Goal: Information Seeking & Learning: Learn about a topic

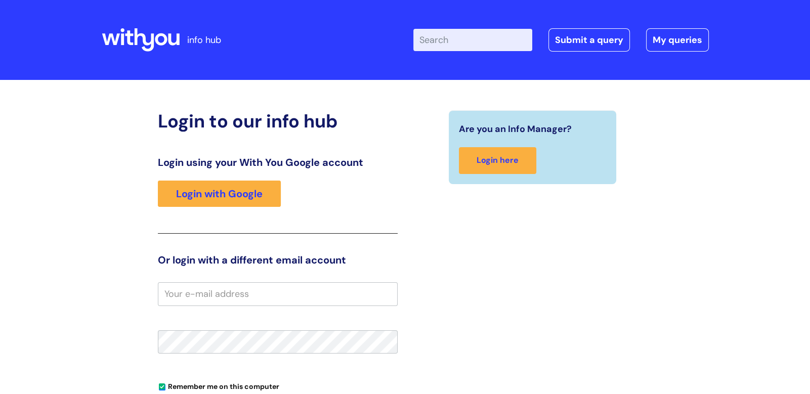
click at [464, 49] on input "Enter your search term here..." at bounding box center [472, 40] width 119 height 22
click at [213, 206] on link "Login with Google" at bounding box center [219, 194] width 123 height 26
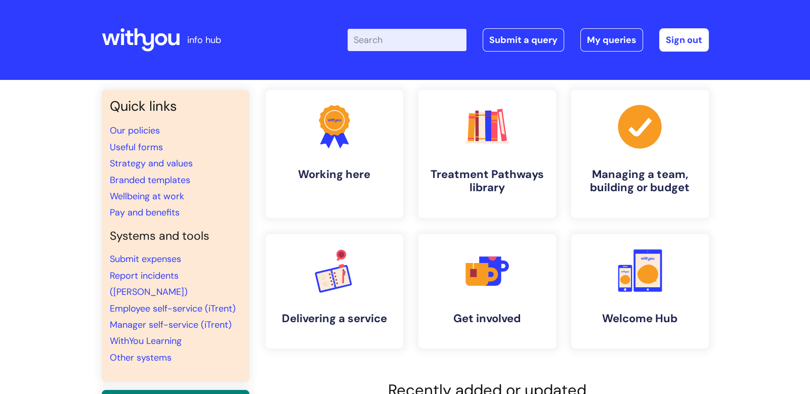
click at [421, 36] on input "Enter your search term here..." at bounding box center [407, 40] width 119 height 22
type input "My journey"
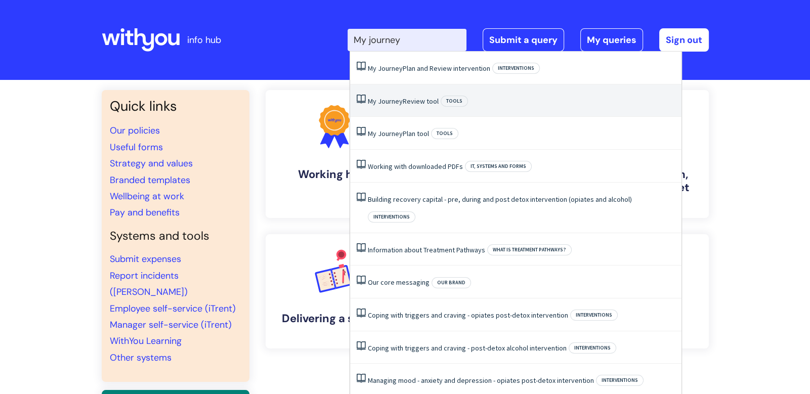
click at [462, 113] on li "My Journey Review tool Tools" at bounding box center [515, 100] width 331 height 33
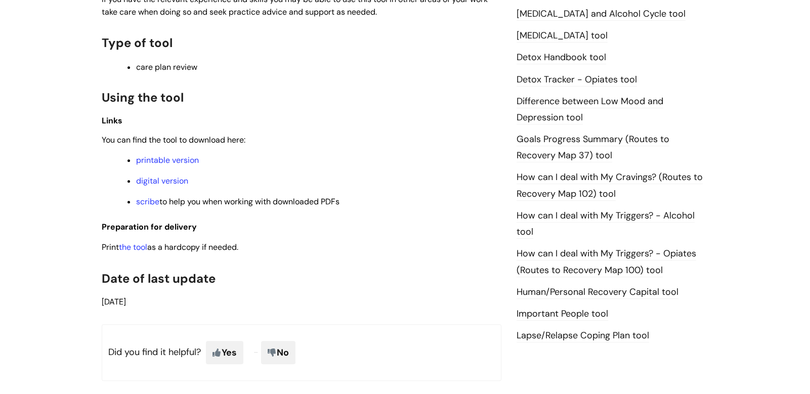
scroll to position [601, 0]
click at [165, 182] on link "digital version" at bounding box center [162, 180] width 52 height 11
